Goal: Transaction & Acquisition: Download file/media

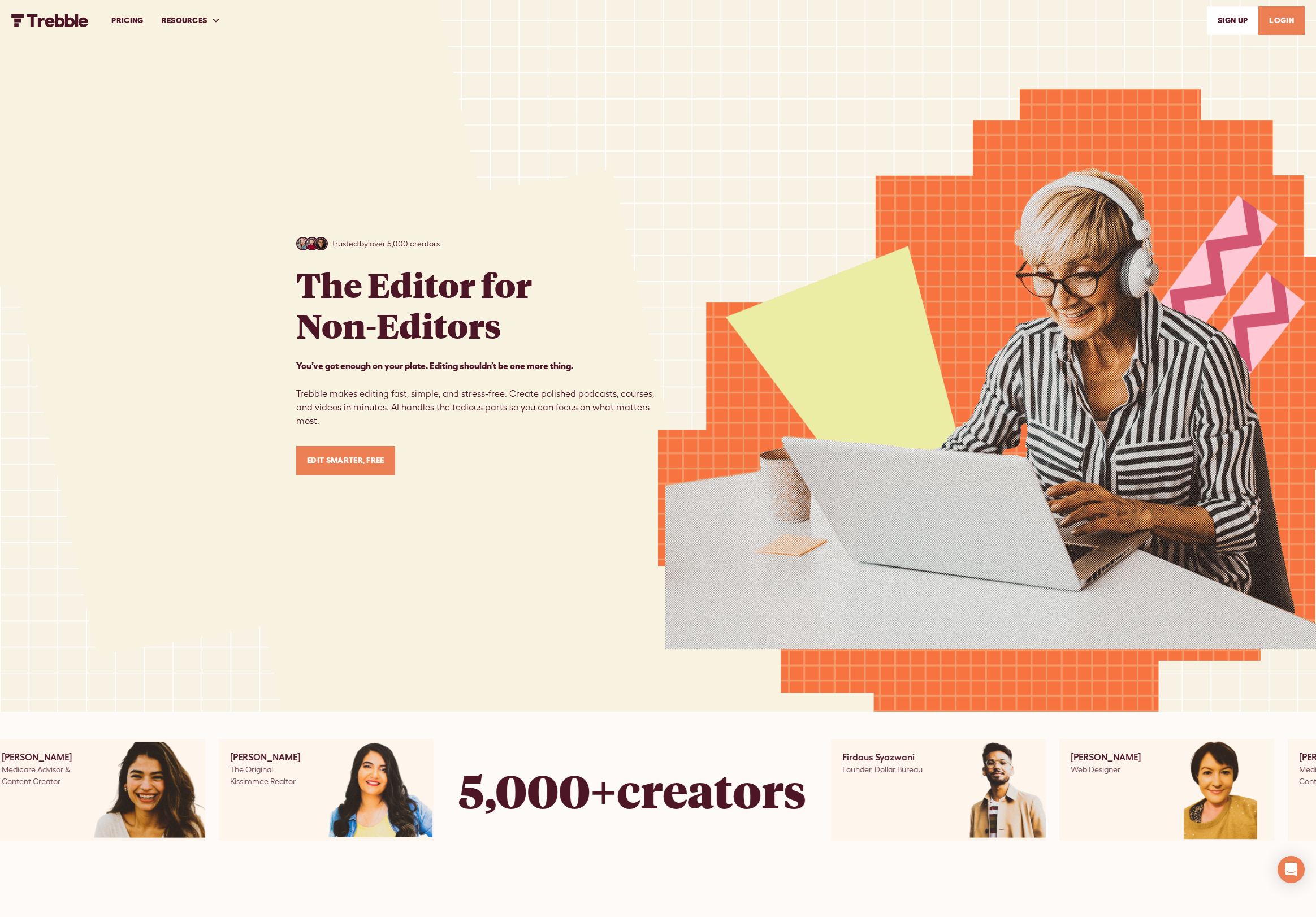
click at [1286, 28] on link "LOGIN" at bounding box center [1281, 20] width 46 height 29
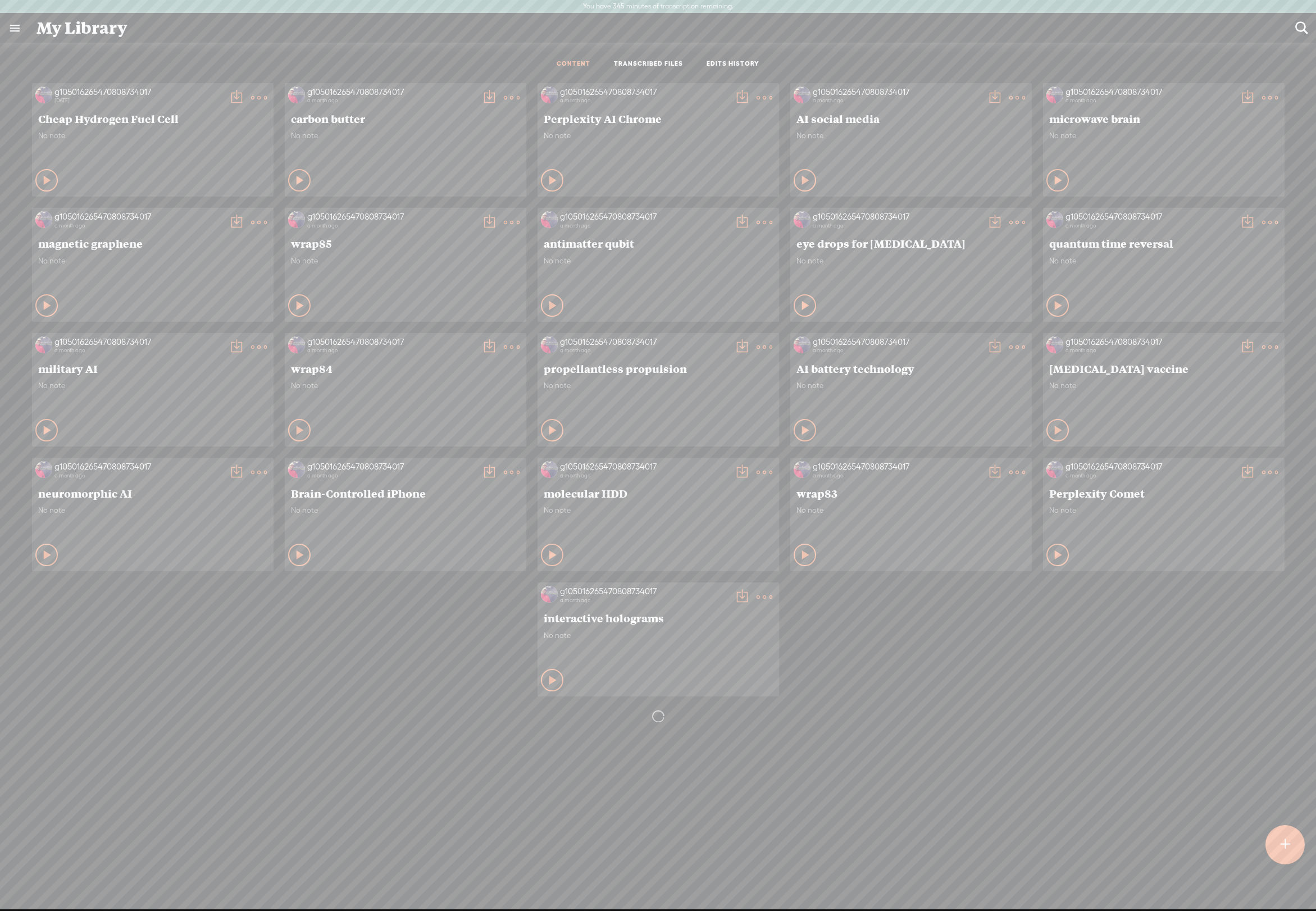
click at [505, 480] on t at bounding box center [512, 472] width 16 height 16
click at [458, 597] on link "Download as..." at bounding box center [453, 602] width 112 height 26
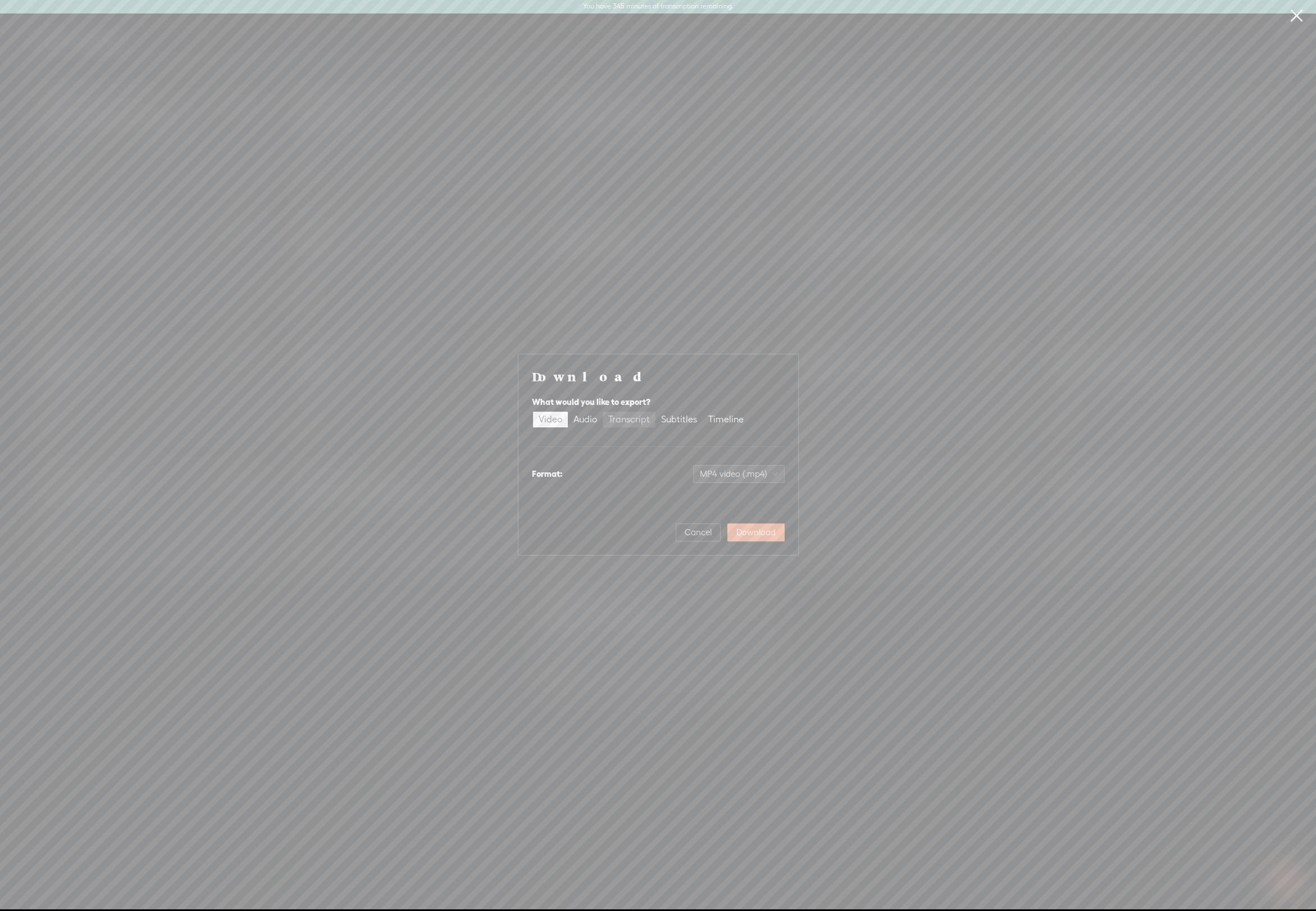
click at [629, 412] on div "Transcript" at bounding box center [629, 420] width 41 height 16
click at [602, 412] on input "Transcript" at bounding box center [602, 412] width 0 height 0
click at [747, 538] on span "Download" at bounding box center [756, 532] width 39 height 11
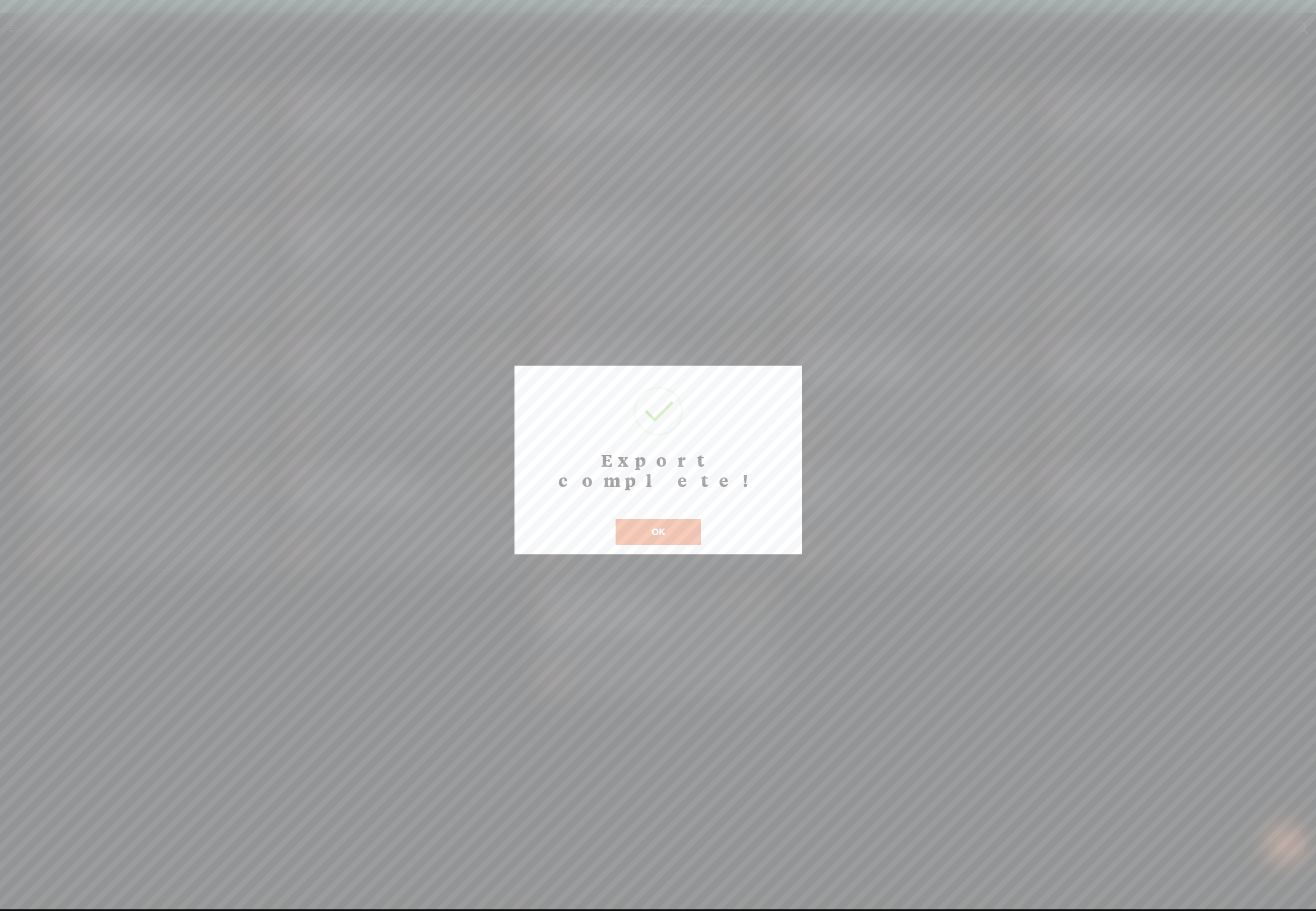
click at [649, 519] on button "OK" at bounding box center [658, 531] width 85 height 26
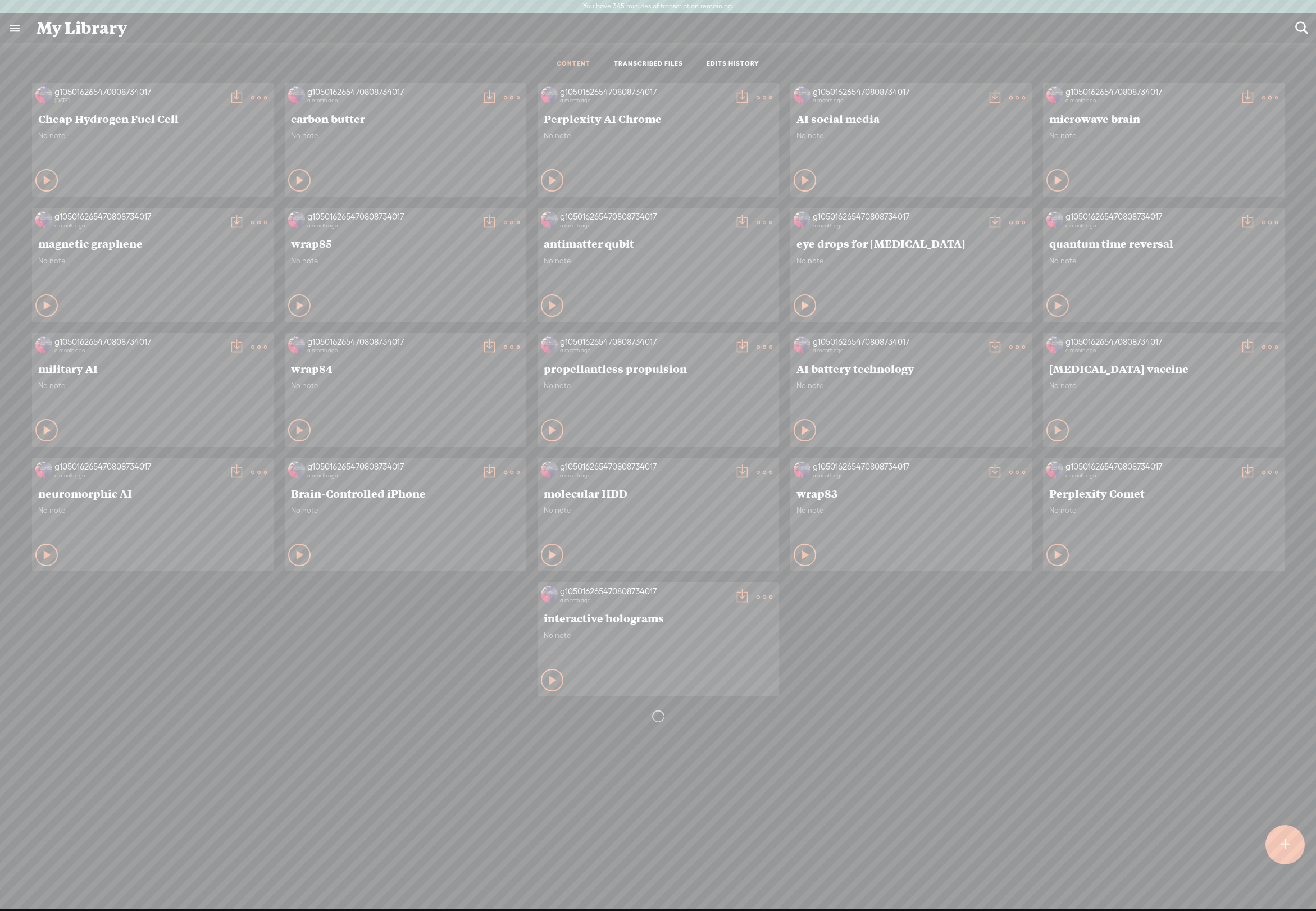
click at [252, 480] on t at bounding box center [259, 472] width 16 height 16
click at [219, 600] on link "Download as..." at bounding box center [201, 602] width 112 height 26
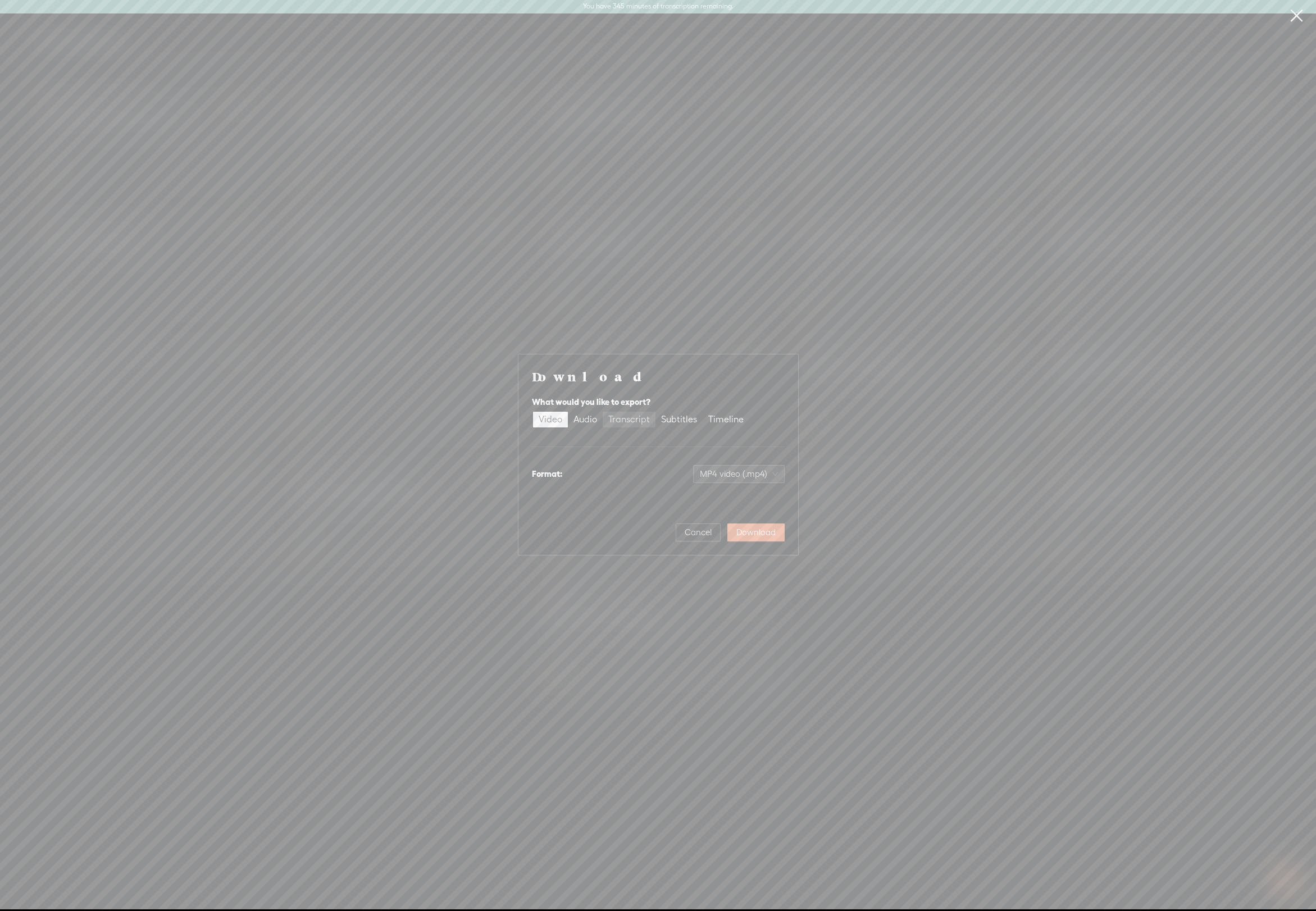
click at [636, 413] on div "Transcript" at bounding box center [629, 420] width 41 height 16
click at [602, 412] on input "Transcript" at bounding box center [602, 412] width 0 height 0
click at [769, 538] on span "Download" at bounding box center [756, 532] width 39 height 11
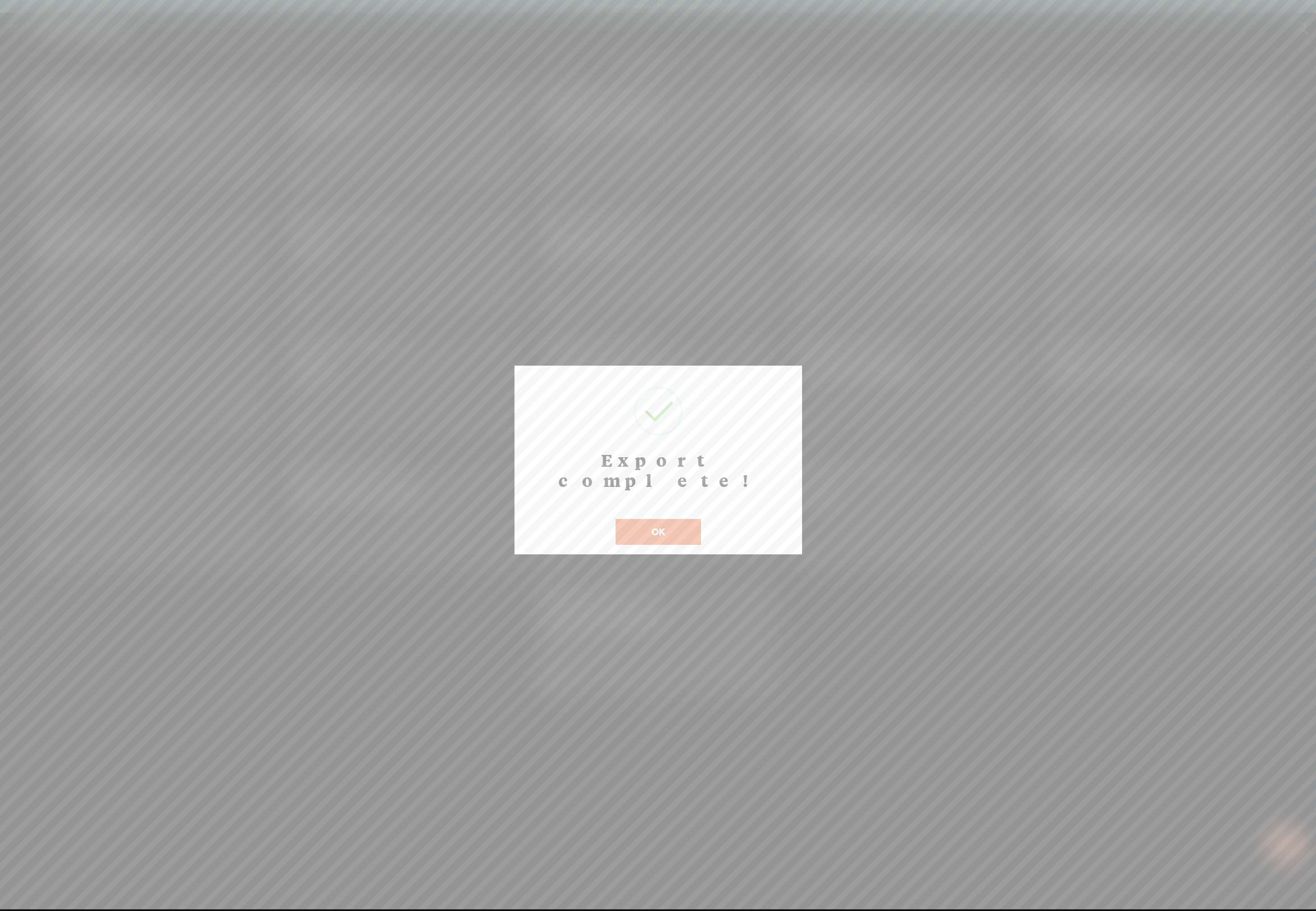
click at [667, 519] on button "OK" at bounding box center [658, 531] width 85 height 26
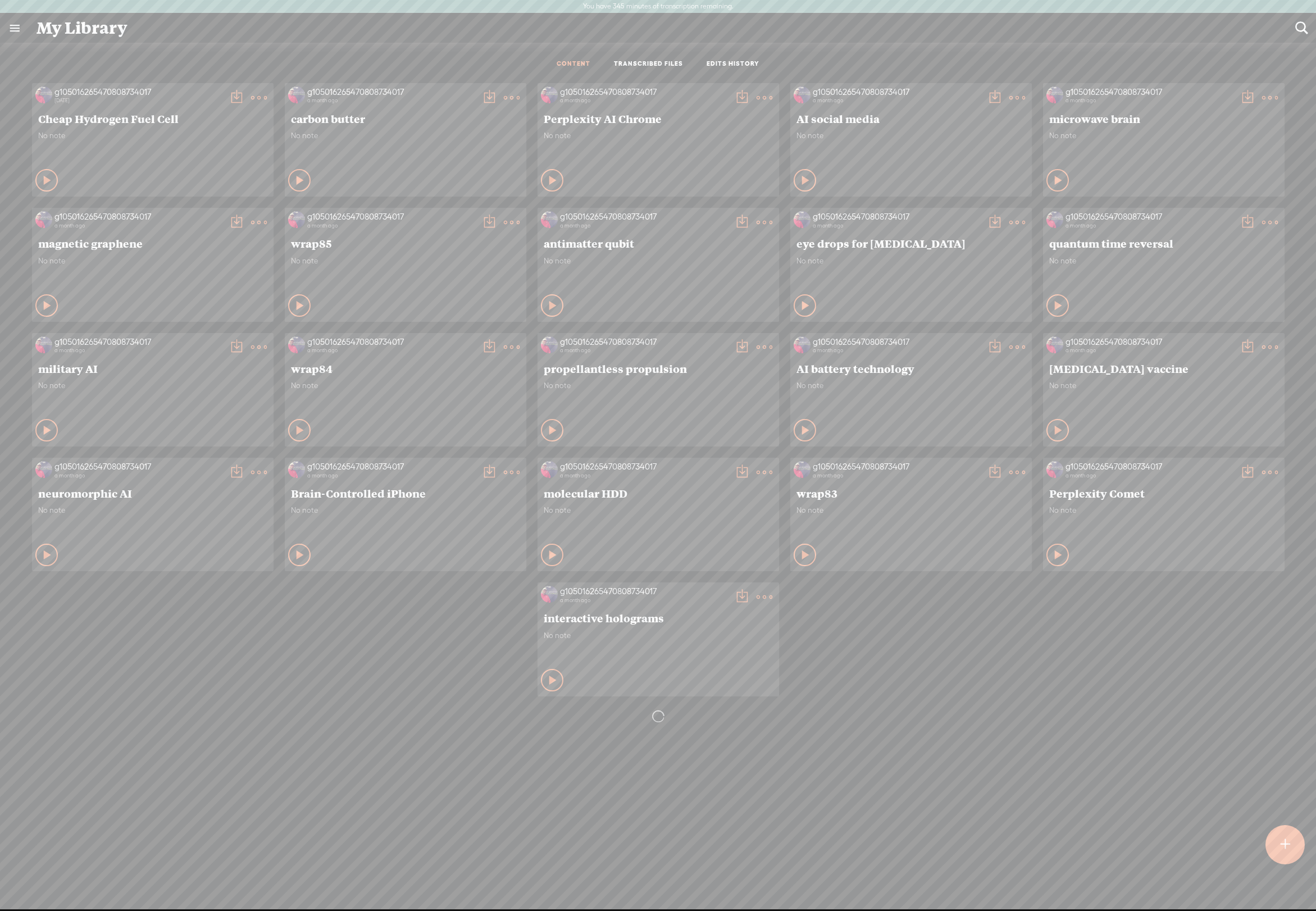
click at [1246, 355] on t at bounding box center [1248, 347] width 16 height 16
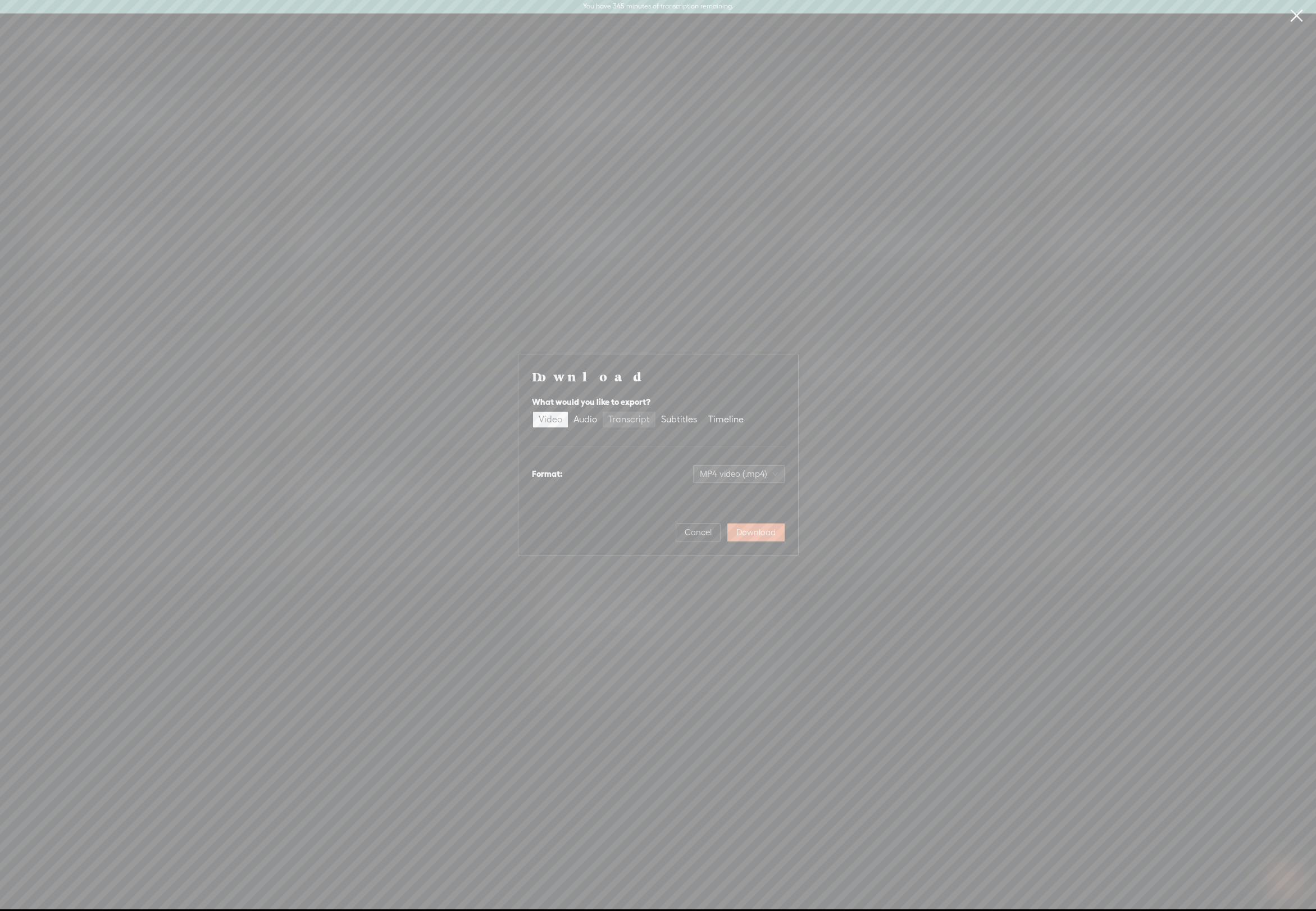
click at [632, 416] on div "Transcript" at bounding box center [629, 420] width 41 height 16
click at [602, 412] on input "Transcript" at bounding box center [602, 412] width 0 height 0
click at [753, 538] on span "Download" at bounding box center [756, 532] width 39 height 11
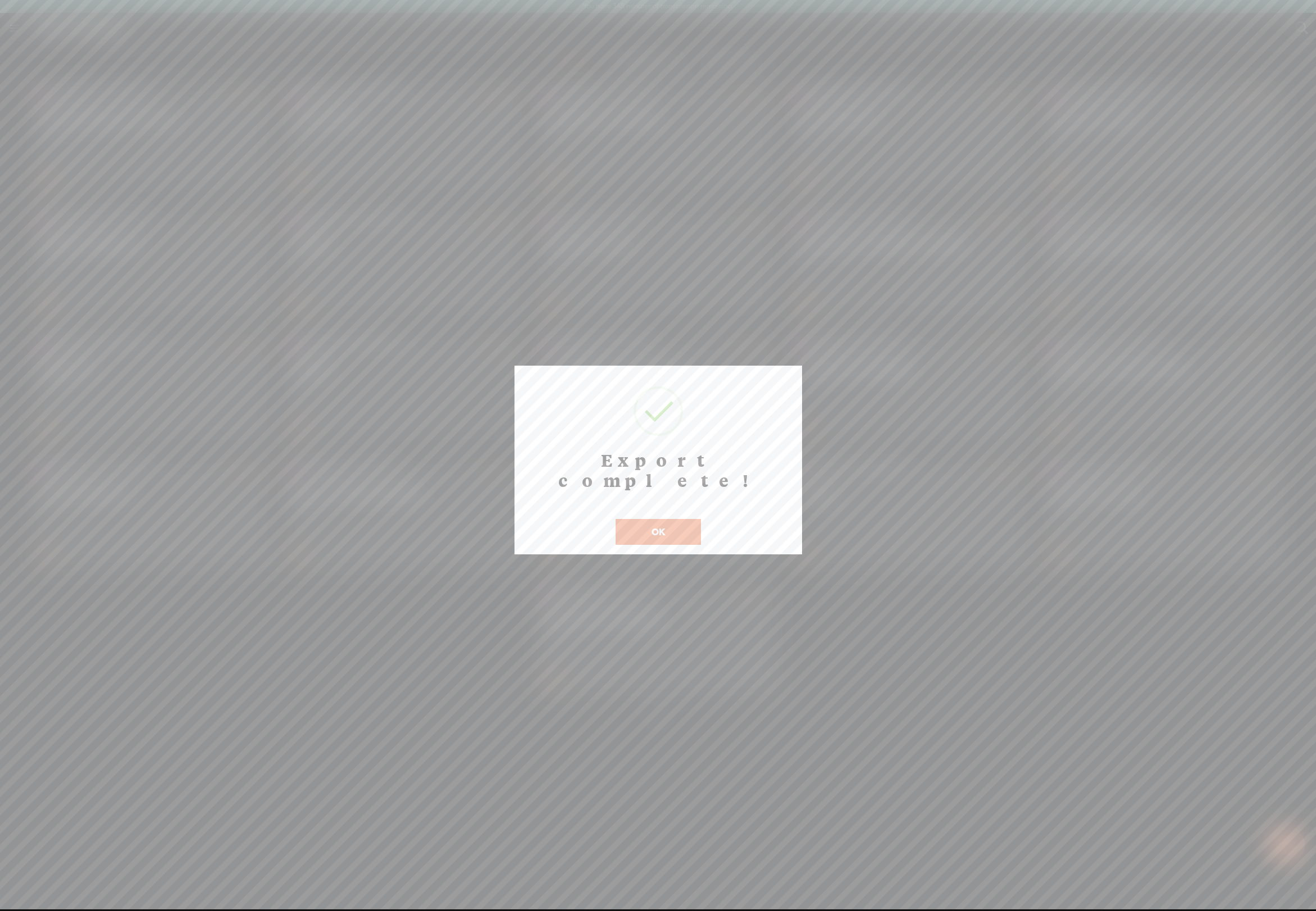
click at [652, 519] on button "OK" at bounding box center [658, 531] width 85 height 26
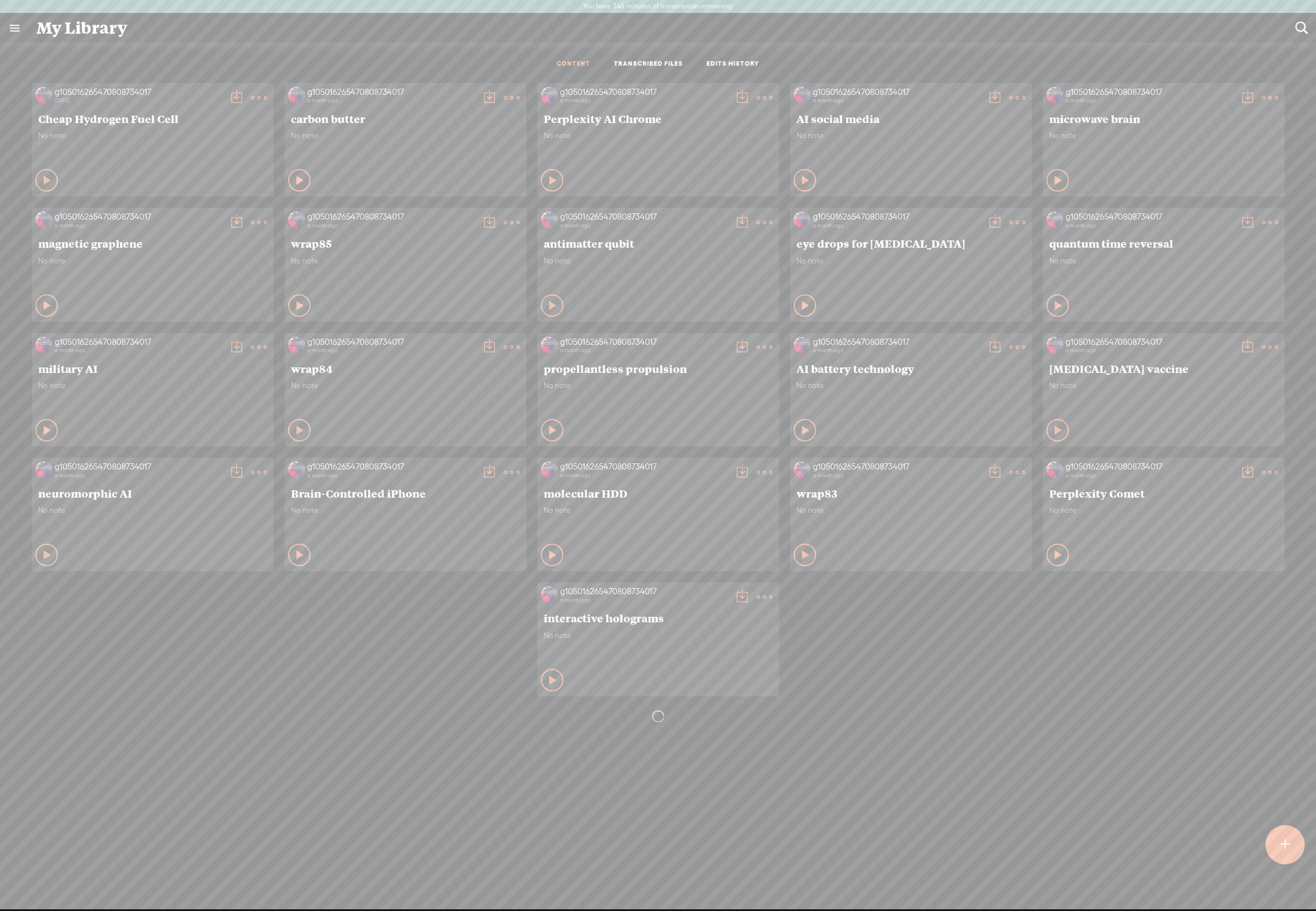
click at [735, 355] on t at bounding box center [742, 347] width 16 height 16
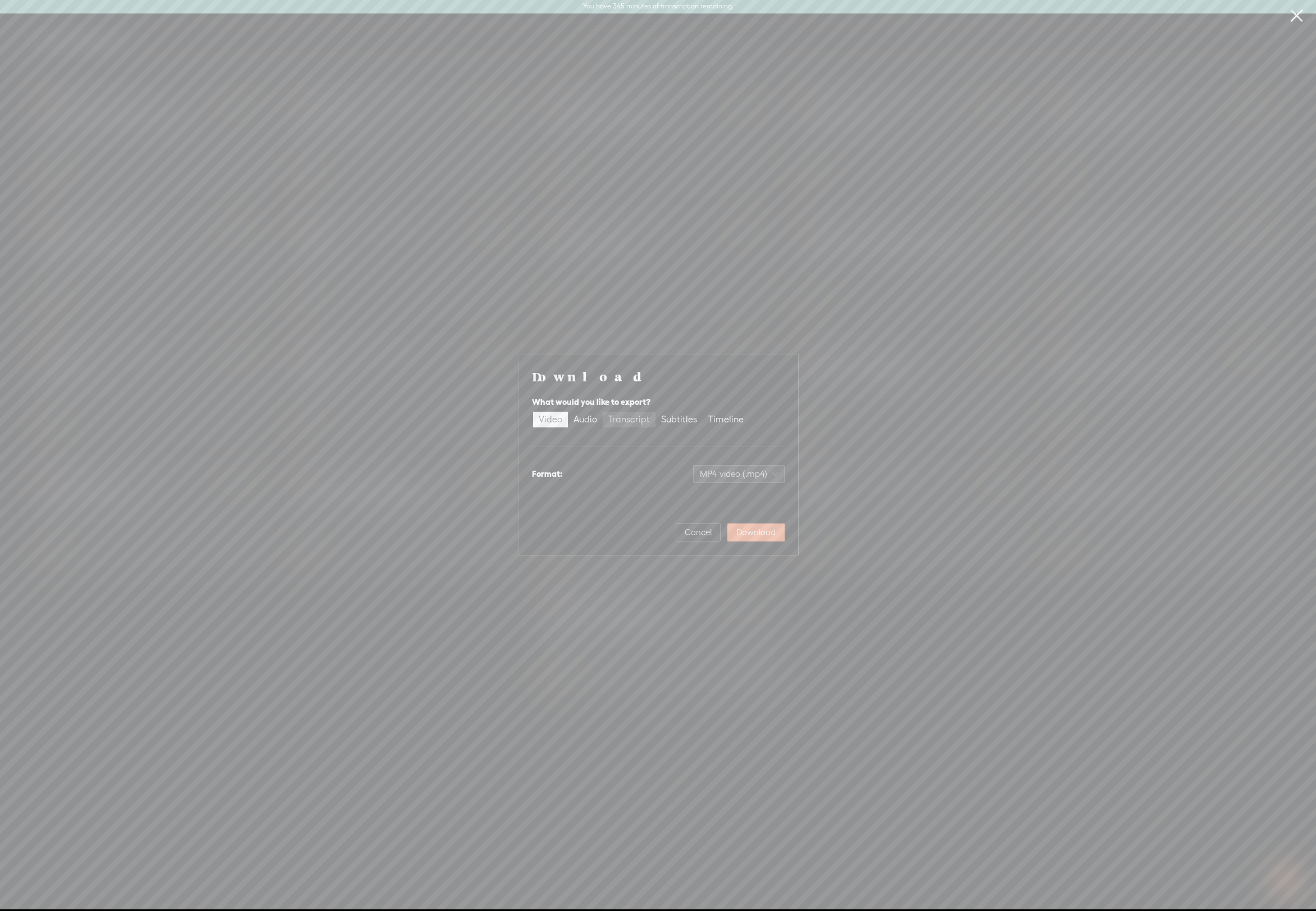
click at [619, 412] on div "Transcript" at bounding box center [629, 420] width 41 height 16
click at [602, 412] on input "Transcript" at bounding box center [602, 412] width 0 height 0
click at [749, 538] on span "Download" at bounding box center [756, 532] width 39 height 11
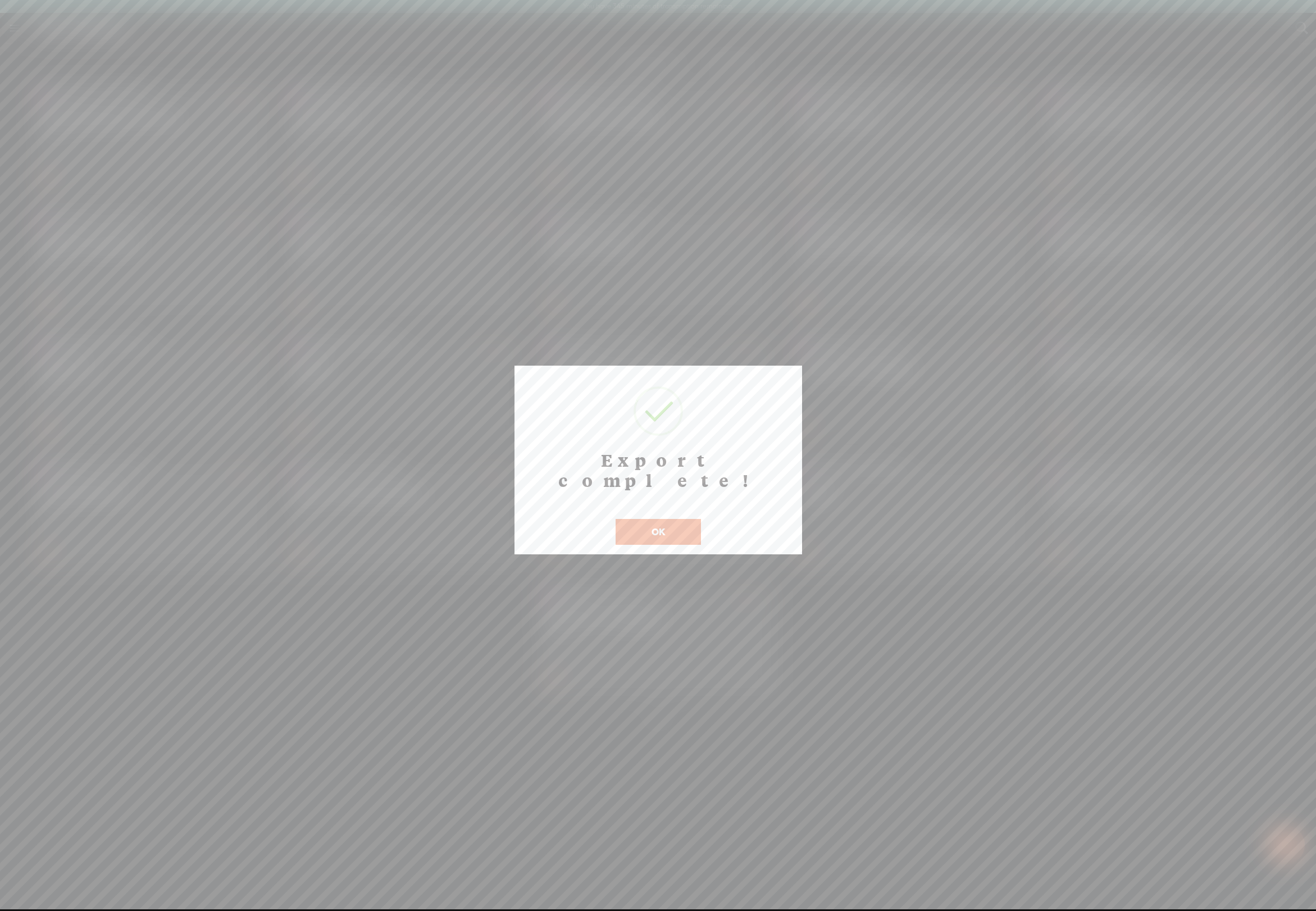
click at [667, 519] on button "OK" at bounding box center [658, 531] width 85 height 26
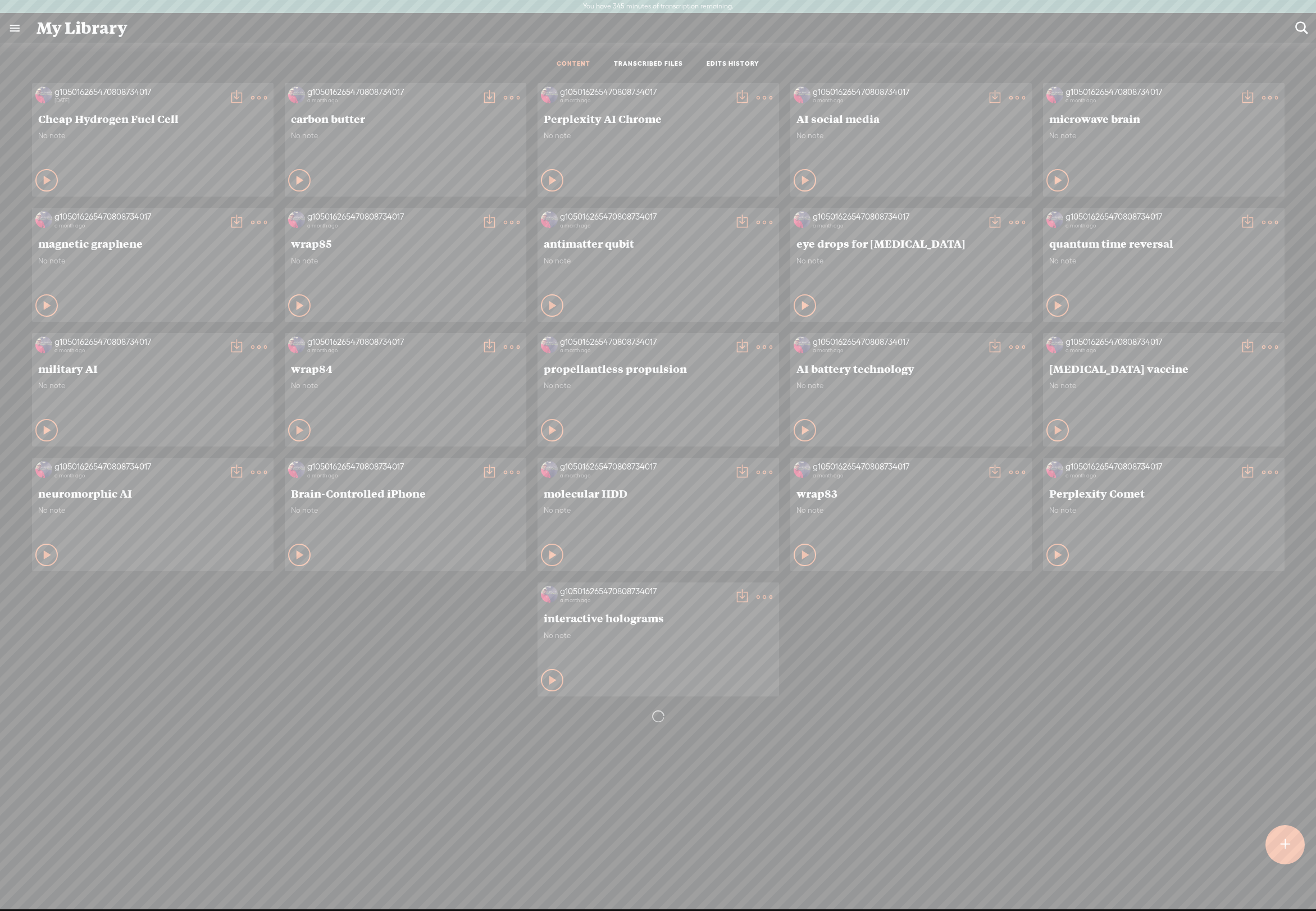
click at [987, 355] on t at bounding box center [995, 347] width 16 height 16
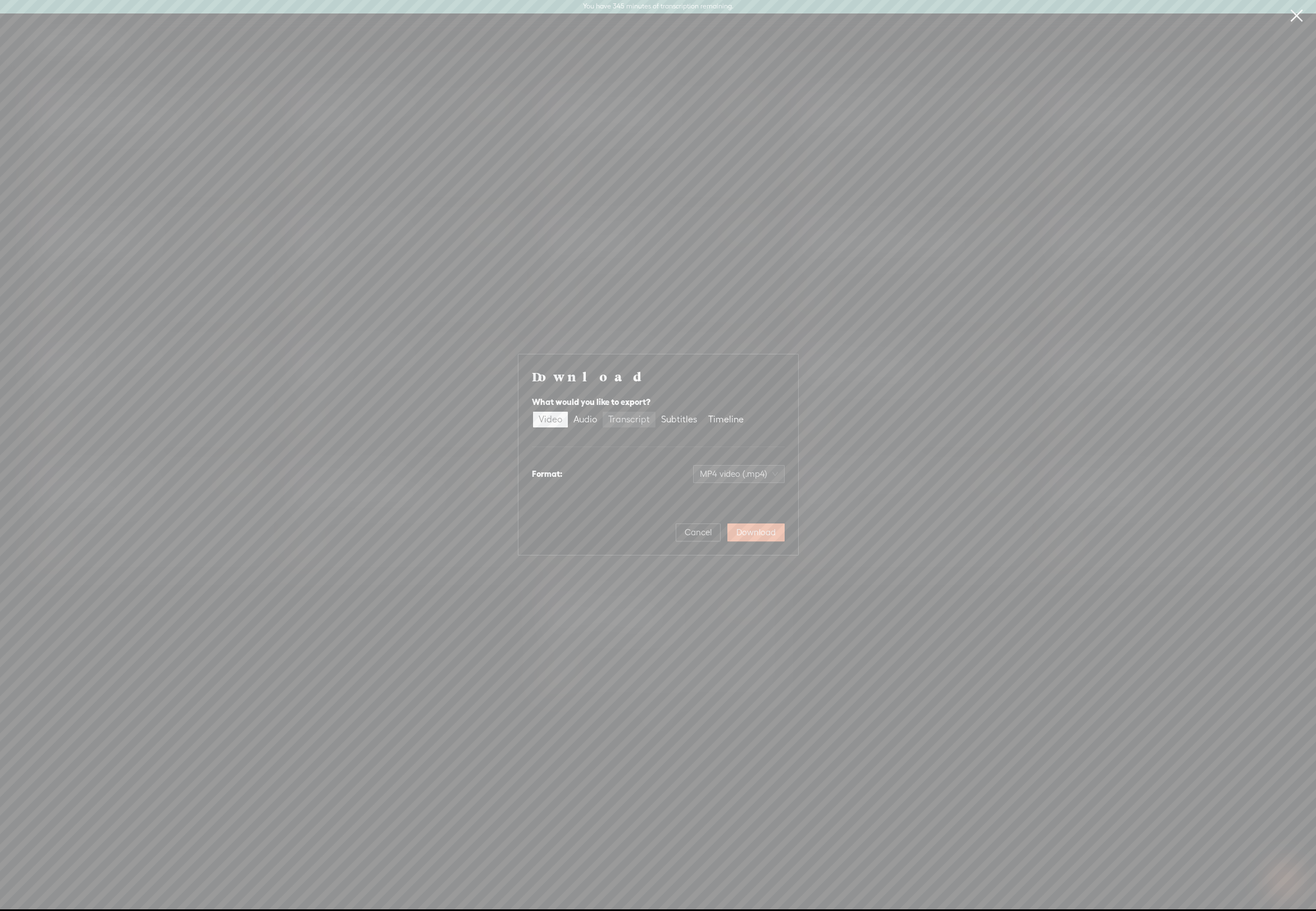
click at [630, 412] on div "Transcript" at bounding box center [629, 420] width 41 height 16
click at [602, 412] on input "Transcript" at bounding box center [602, 412] width 0 height 0
click at [761, 538] on span "Download" at bounding box center [756, 532] width 39 height 11
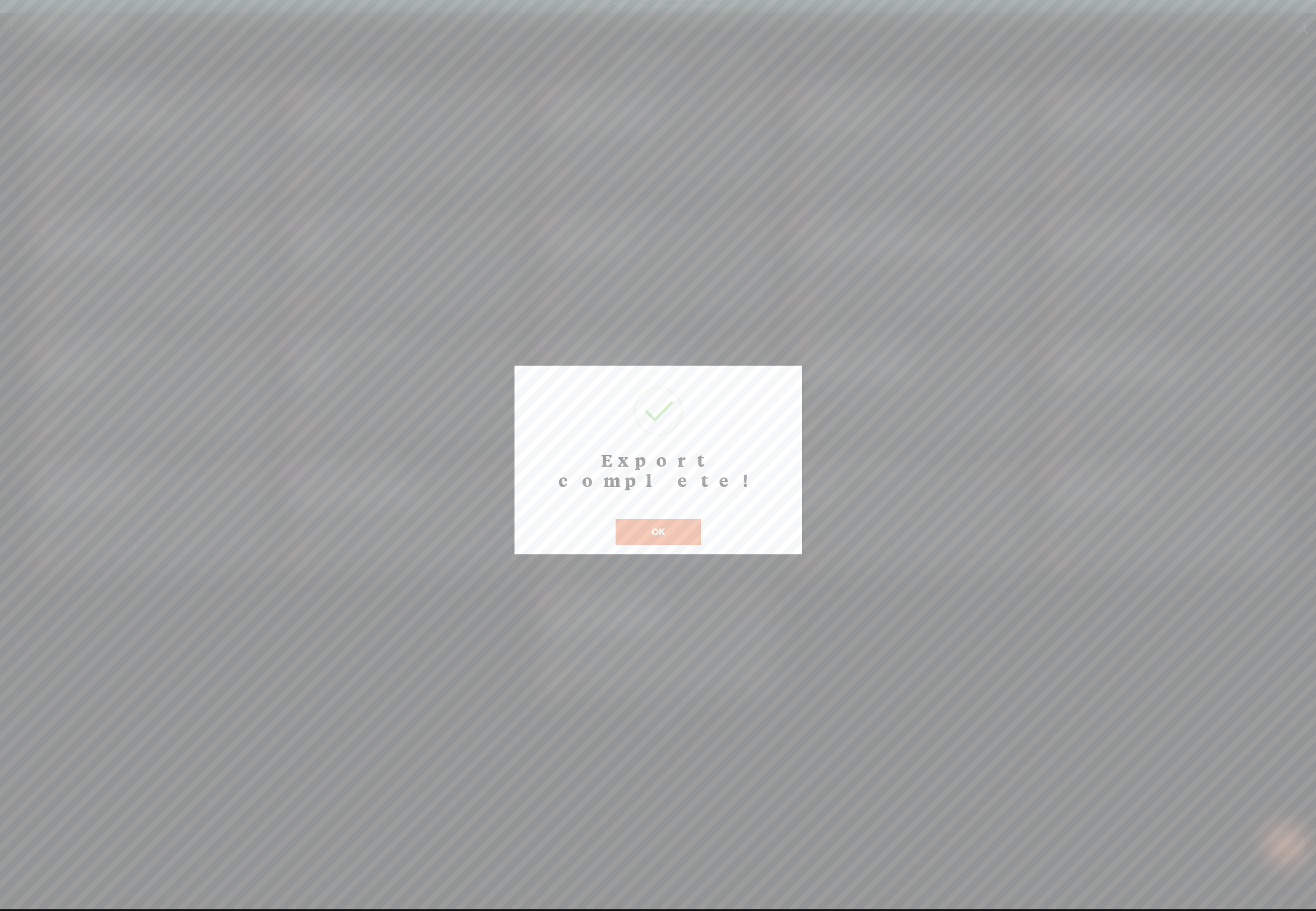
click at [670, 519] on button "OK" at bounding box center [658, 531] width 85 height 26
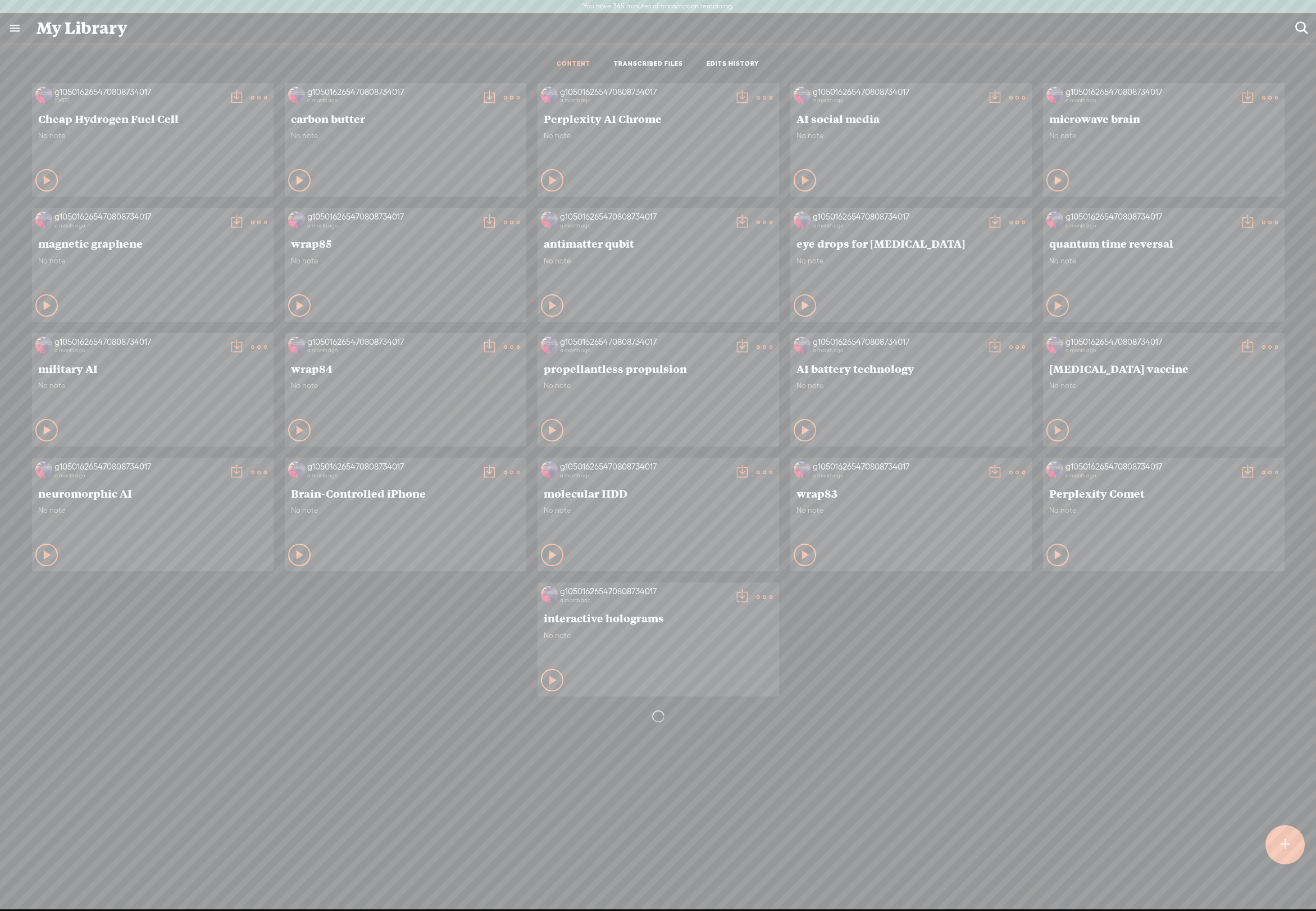
click at [156, 125] on span "Cheap Hydrogen Fuel Cell" at bounding box center [152, 118] width 229 height 14
